Goal: Information Seeking & Learning: Understand process/instructions

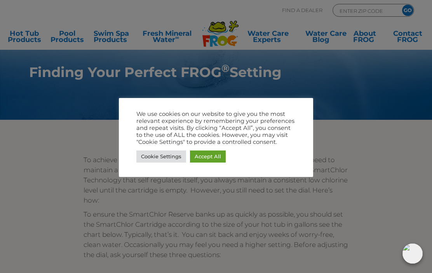
click at [153, 156] on link "Cookie Settings" at bounding box center [161, 156] width 50 height 12
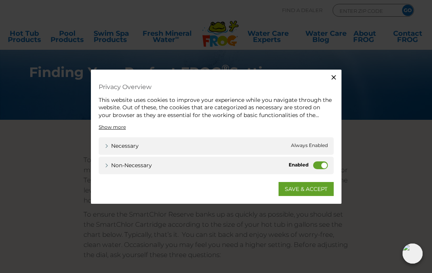
click at [314, 166] on label "Non-necessary" at bounding box center [320, 165] width 15 height 8
click at [0, 0] on input "Non-necessary" at bounding box center [0, 0] width 0 height 0
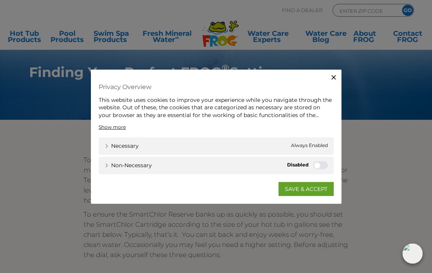
click at [312, 188] on link "SAVE & ACCEPT" at bounding box center [306, 189] width 55 height 14
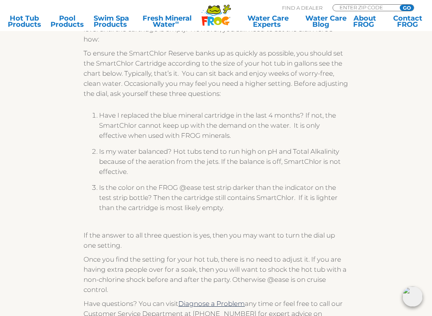
scroll to position [162, 0]
click at [24, 19] on link "Hot Tub Products" at bounding box center [24, 21] width 33 height 12
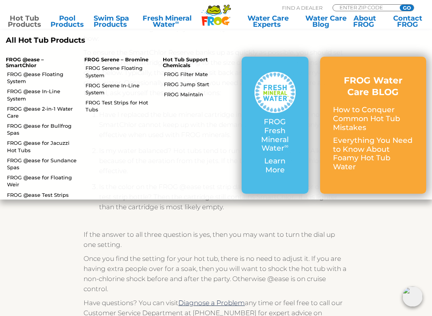
click at [22, 68] on p "FROG @ease – SmartChlor" at bounding box center [39, 63] width 67 height 12
click at [16, 76] on link "FROG @ease Floating System" at bounding box center [43, 78] width 72 height 14
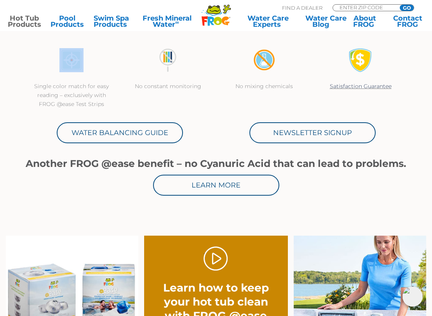
scroll to position [325, 0]
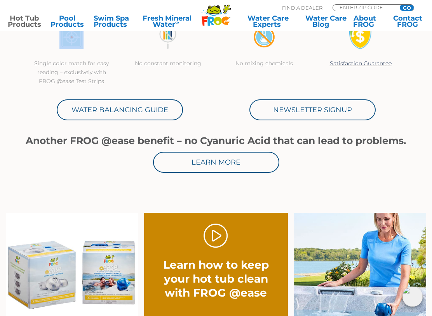
click at [145, 108] on link "Water Balancing Guide" at bounding box center [120, 109] width 126 height 21
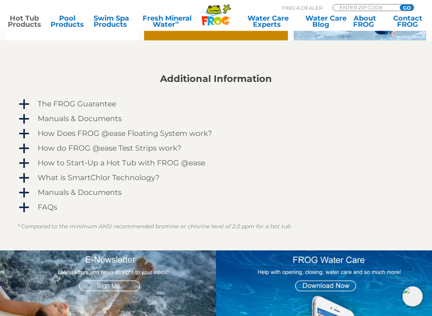
scroll to position [607, 0]
click at [193, 134] on h4 "How Does FROG @ease Floating System work?" at bounding box center [125, 133] width 174 height 9
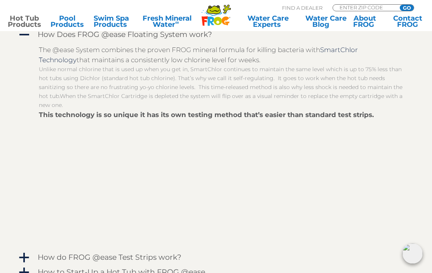
scroll to position [702, 0]
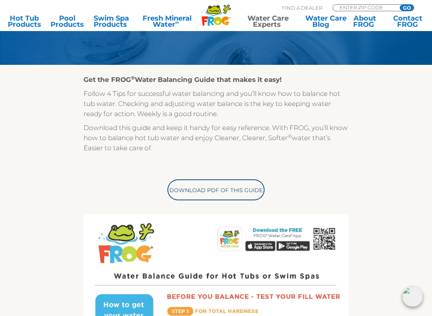
scroll to position [152, 0]
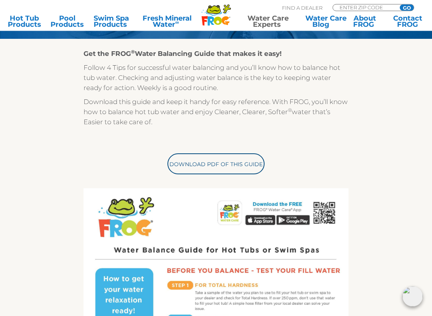
click at [28, 181] on div "Get the FROG ® Water Balancing Guide that makes it easy! Follow 4 Tips for succ…" at bounding box center [215, 313] width 397 height 548
click at [231, 163] on link "Download PDF of this Guide" at bounding box center [215, 164] width 97 height 21
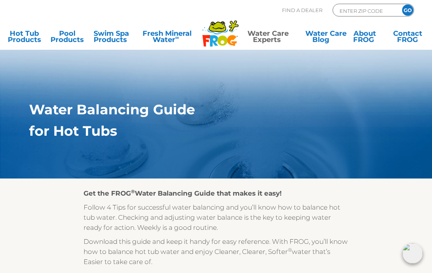
scroll to position [0, 0]
